Goal: Information Seeking & Learning: Learn about a topic

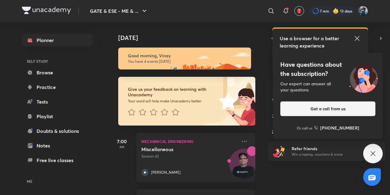
click at [371, 152] on icon at bounding box center [372, 153] width 5 height 5
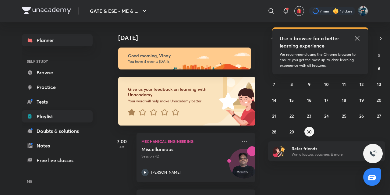
click at [45, 120] on link "Playlist" at bounding box center [57, 116] width 71 height 12
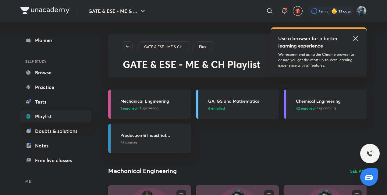
click at [353, 37] on icon at bounding box center [355, 38] width 7 height 7
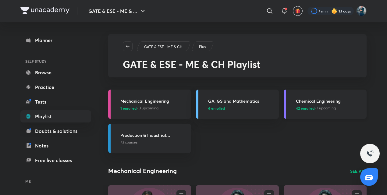
click at [314, 103] on h3 "Chemical Engineering" at bounding box center [329, 101] width 67 height 6
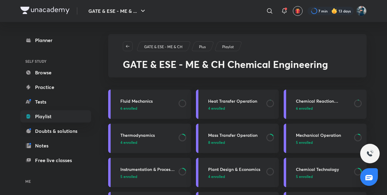
click at [147, 169] on h3 "Instrumentation & Process Control" at bounding box center [147, 169] width 54 height 6
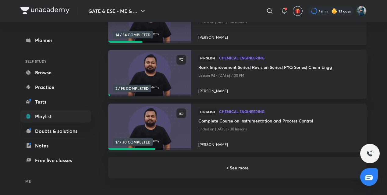
scroll to position [112, 0]
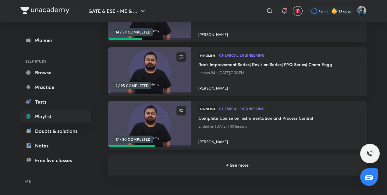
click at [220, 118] on h4 "Complete Course on Instrumentation and Process Control" at bounding box center [278, 119] width 161 height 8
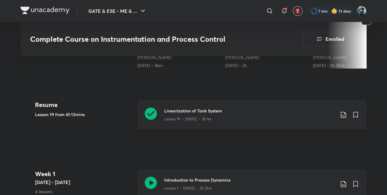
scroll to position [266, 0]
click at [146, 112] on icon at bounding box center [151, 113] width 12 height 12
